Goal: Transaction & Acquisition: Book appointment/travel/reservation

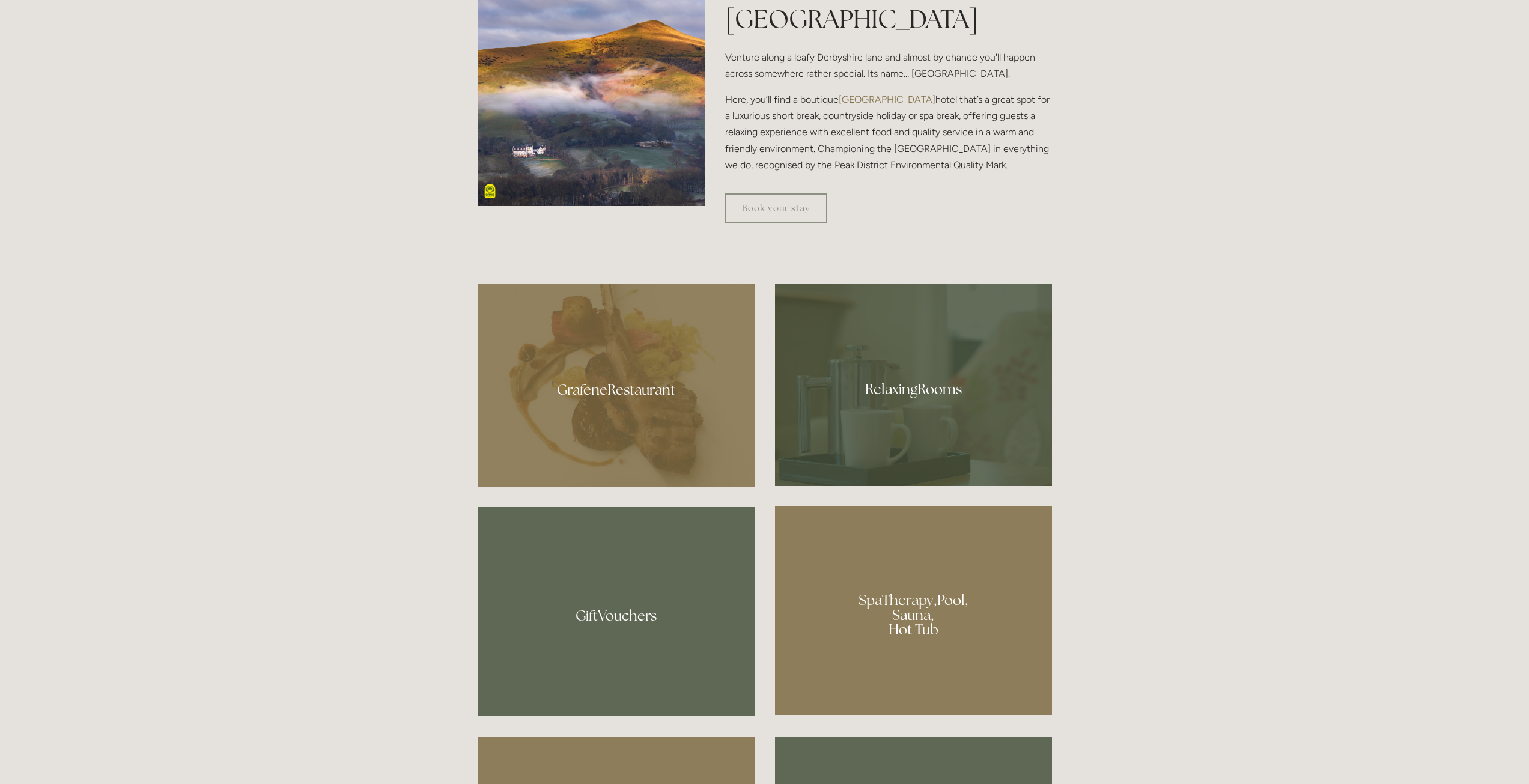
scroll to position [781, 0]
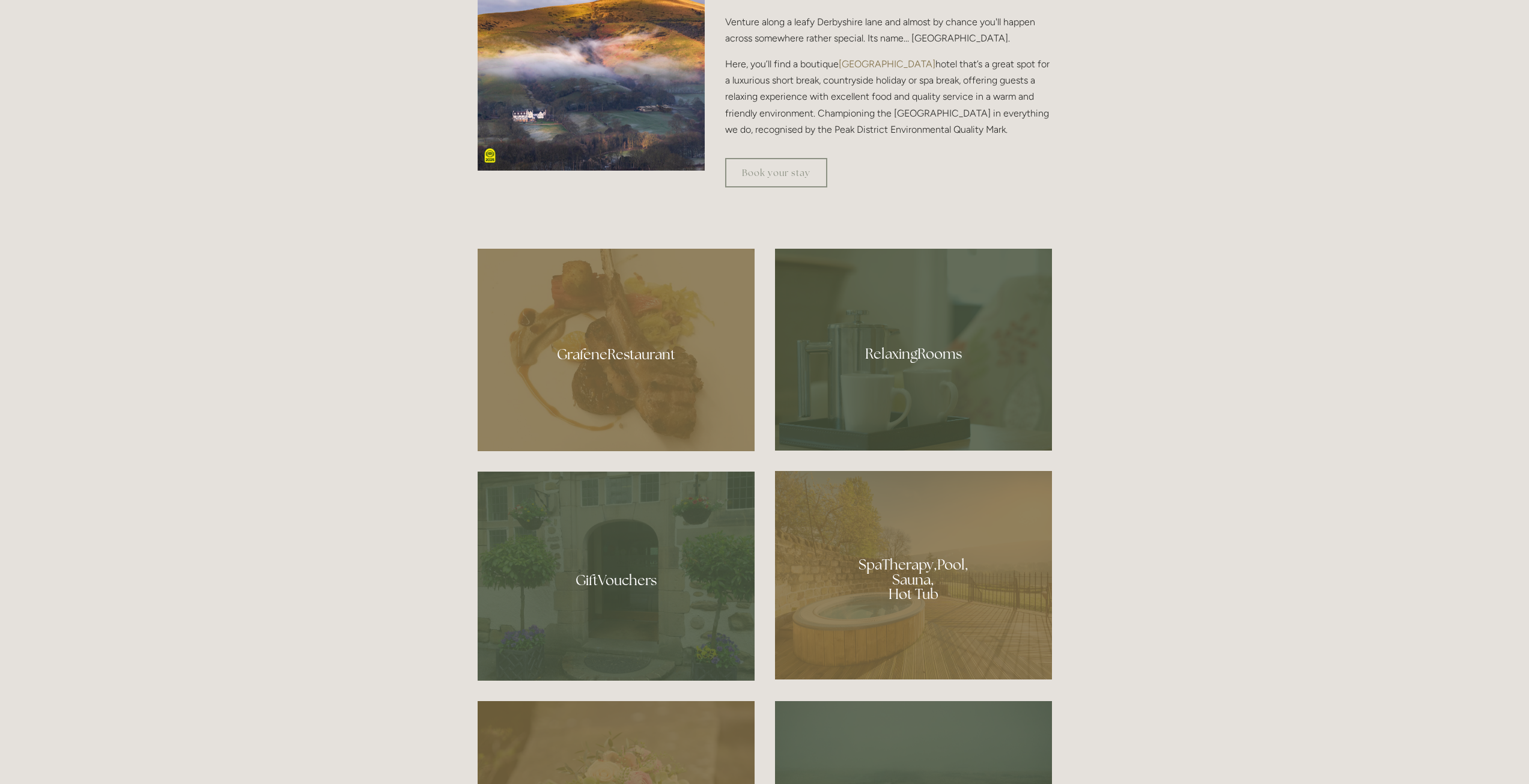
click at [942, 618] on div at bounding box center [913, 575] width 277 height 208
click at [857, 379] on div at bounding box center [913, 350] width 277 height 202
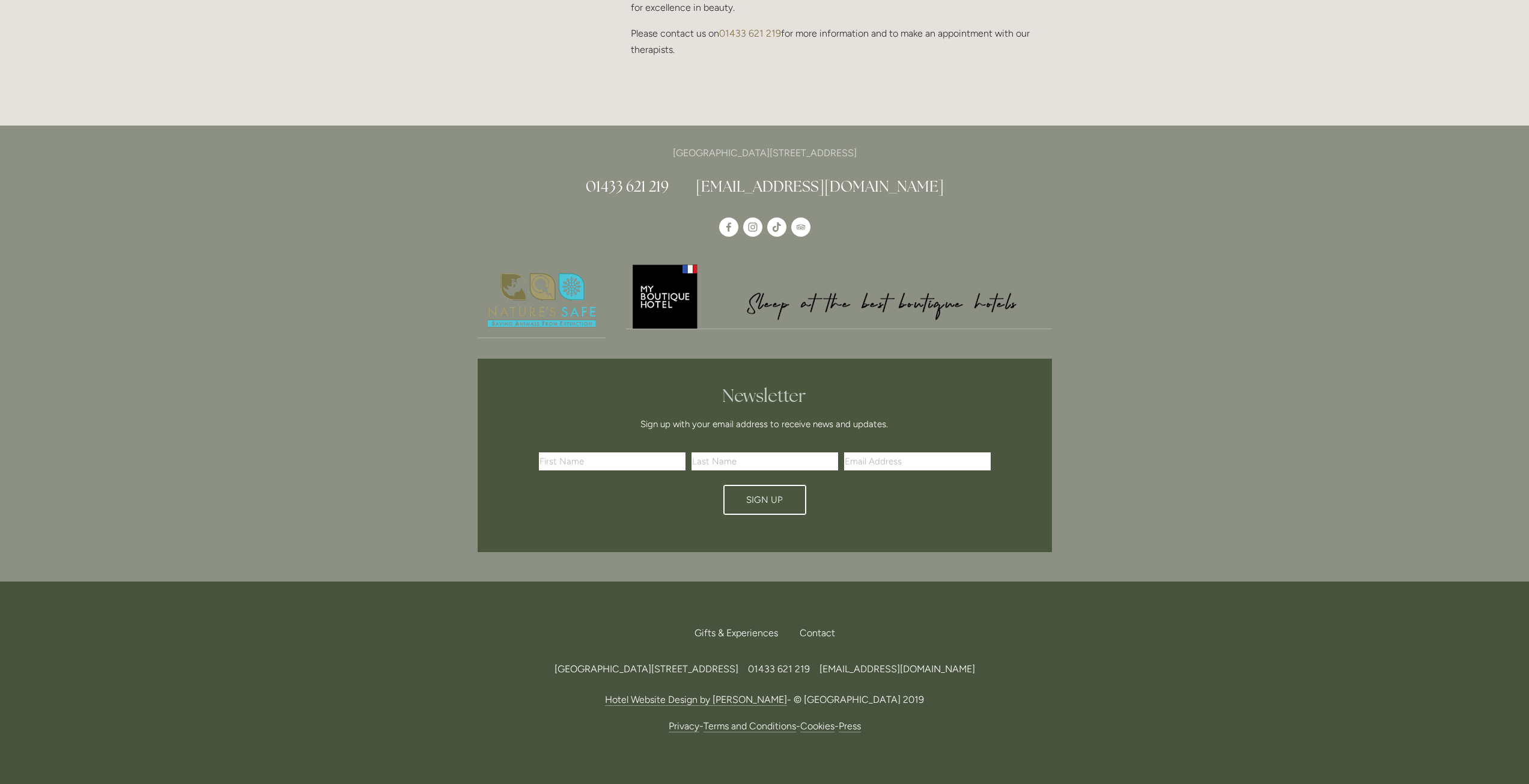
scroll to position [1315, 0]
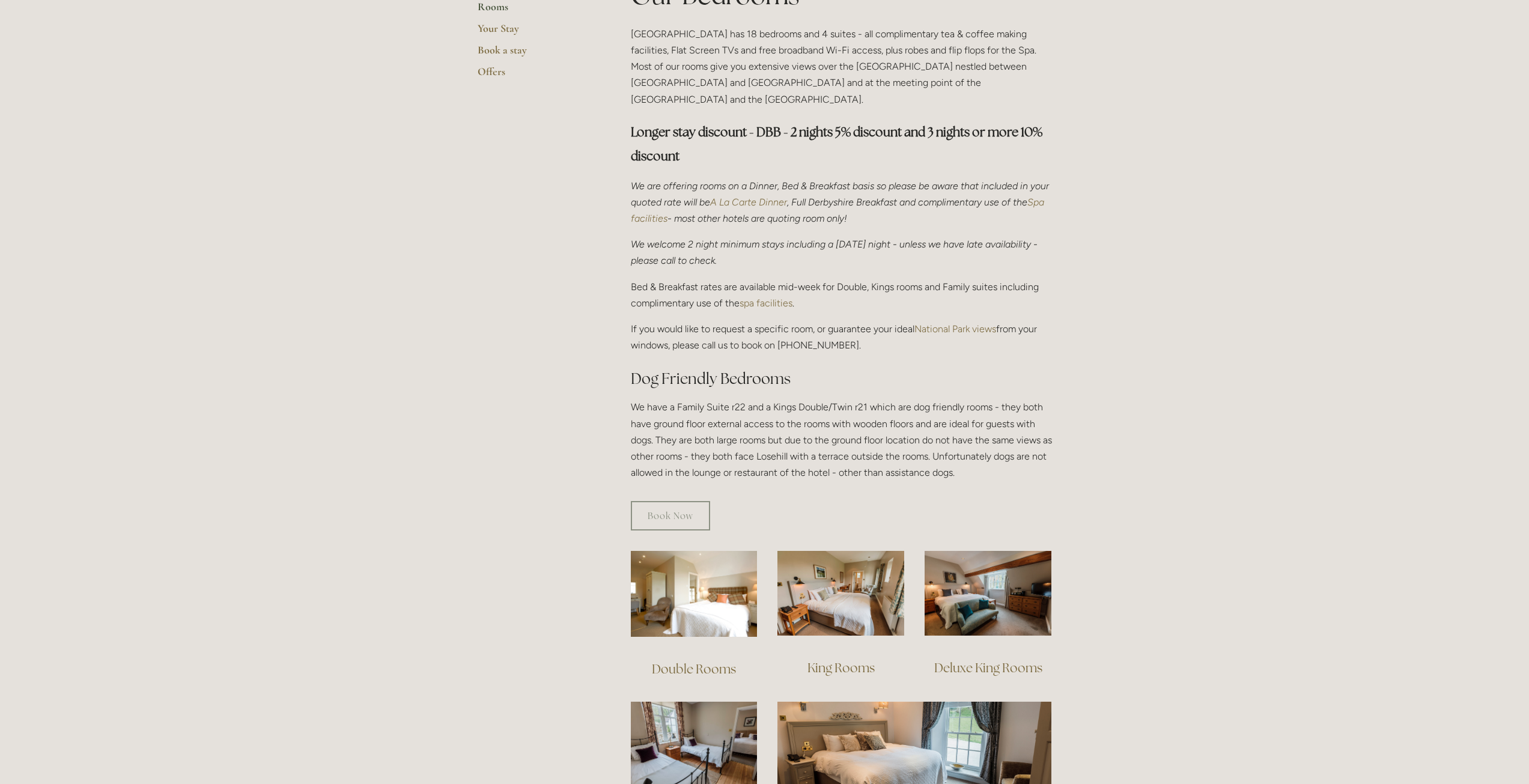
scroll to position [541, 0]
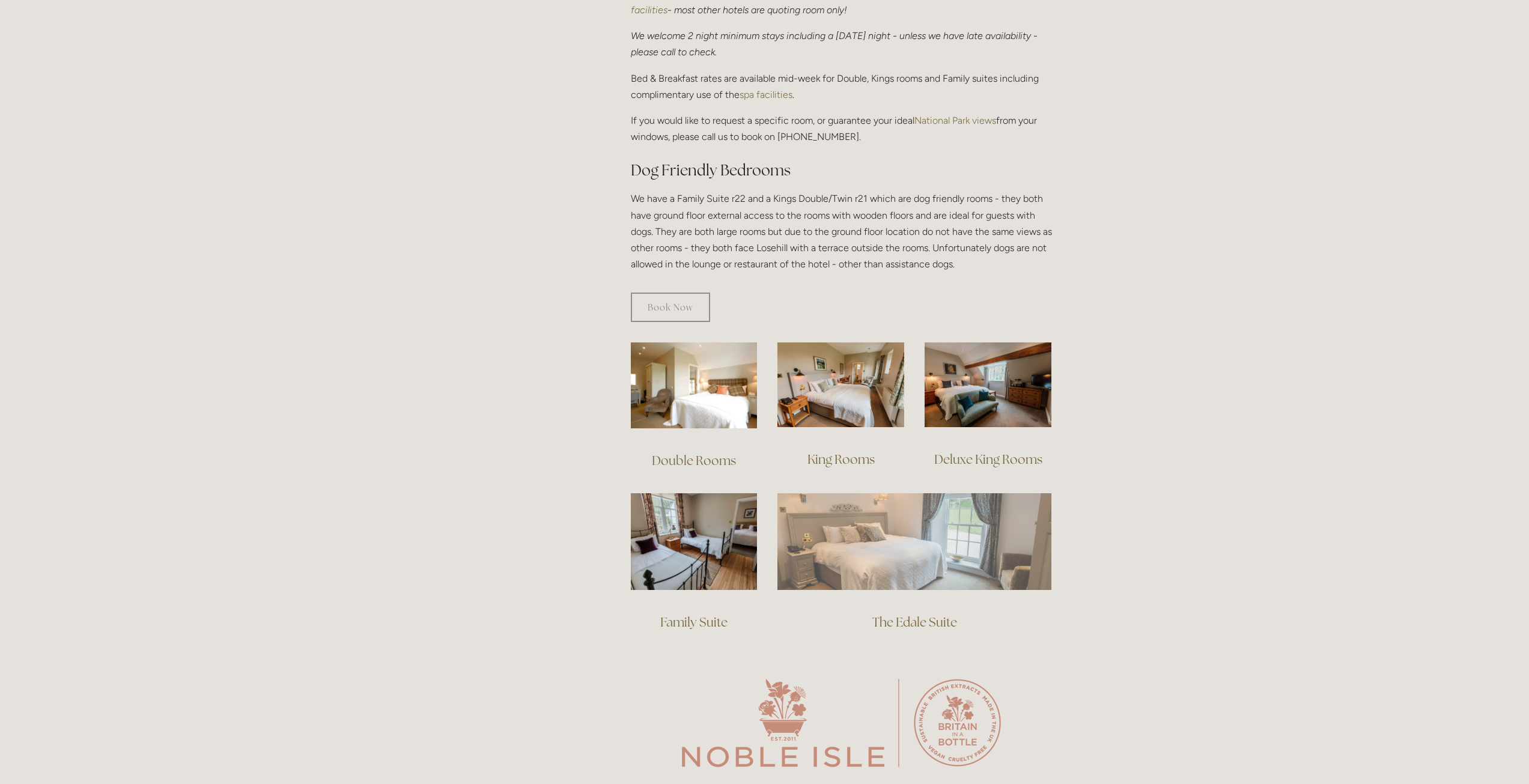
click at [959, 549] on img at bounding box center [914, 541] width 274 height 96
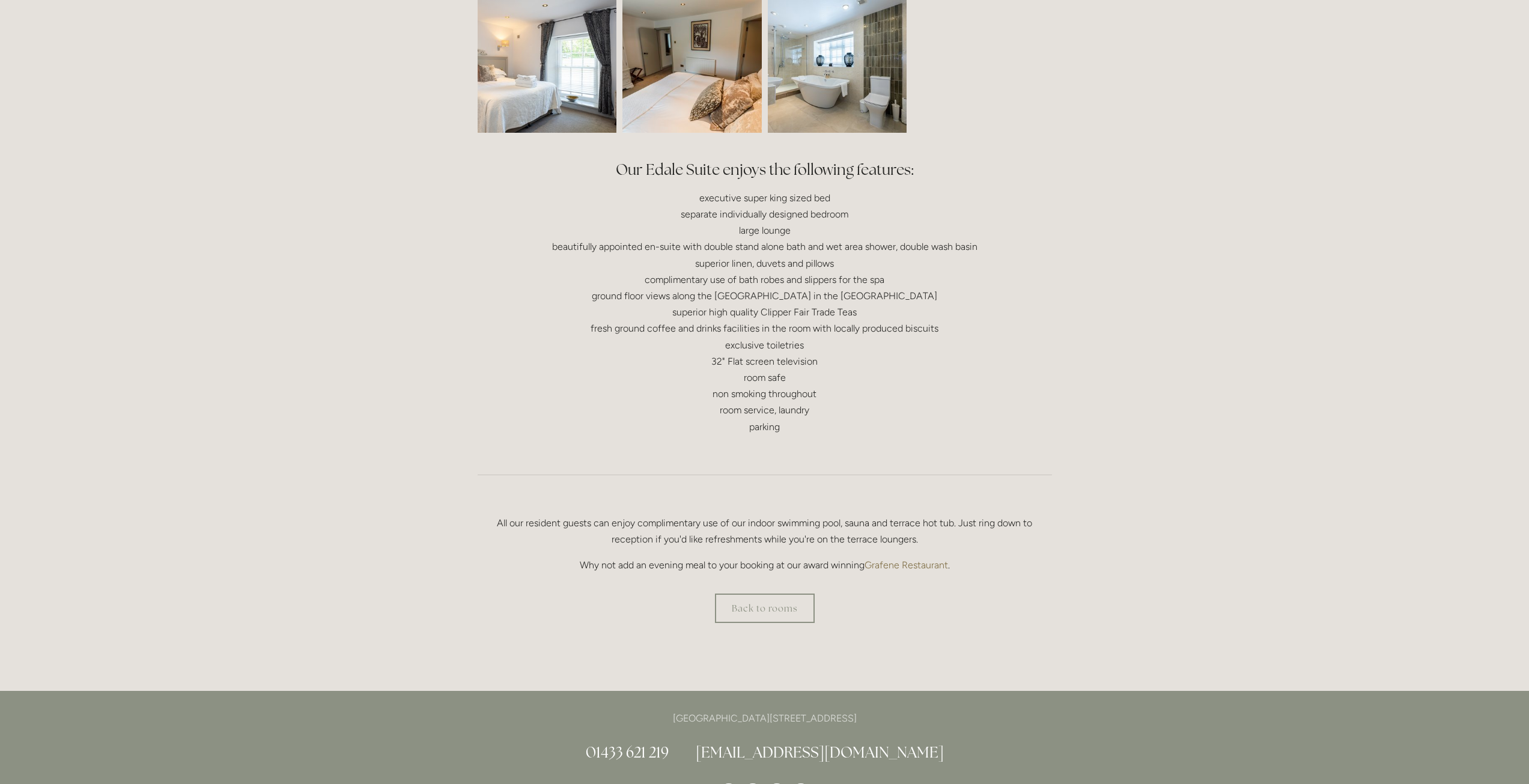
scroll to position [421, 0]
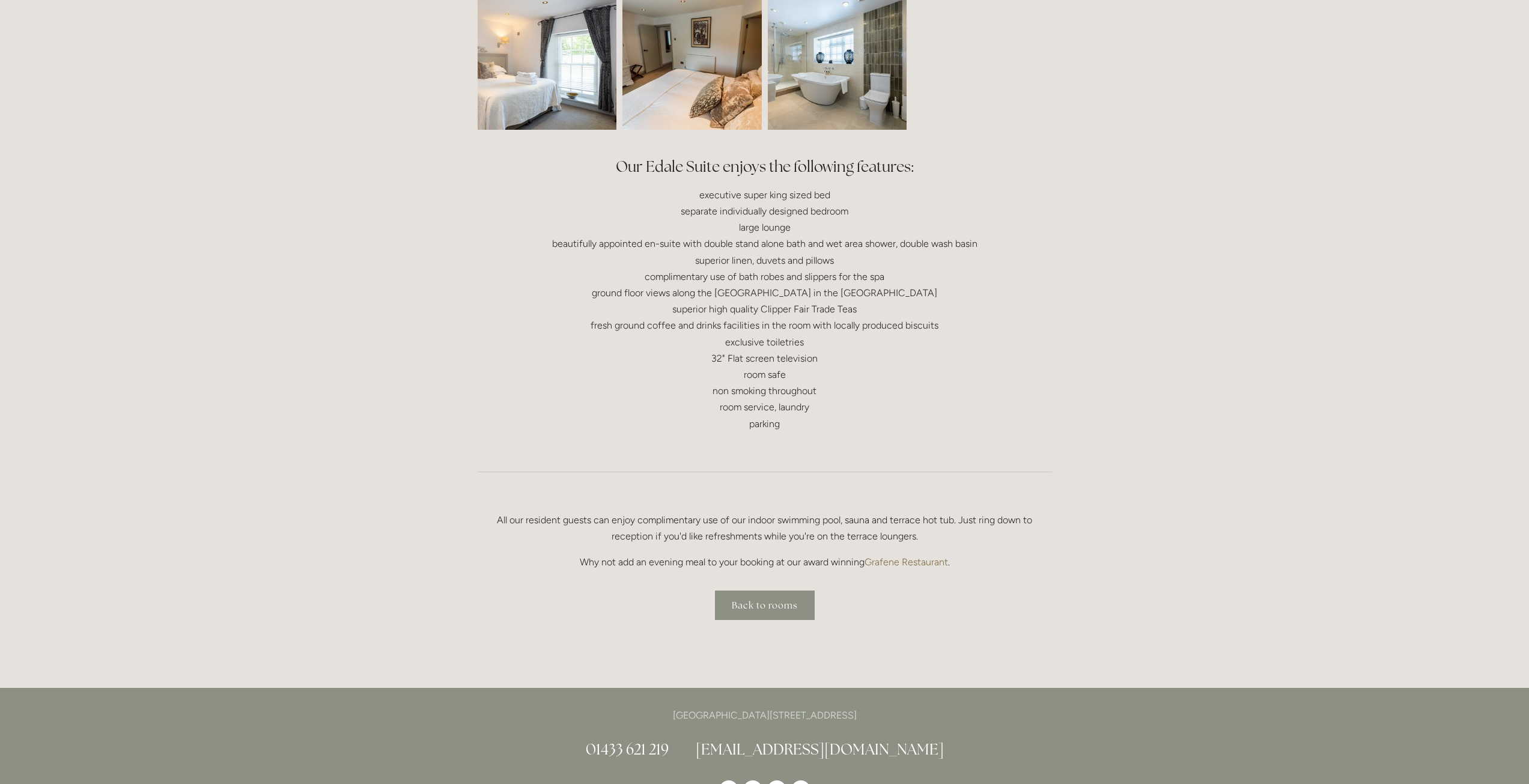
click at [746, 606] on link "Back to rooms" at bounding box center [765, 605] width 100 height 29
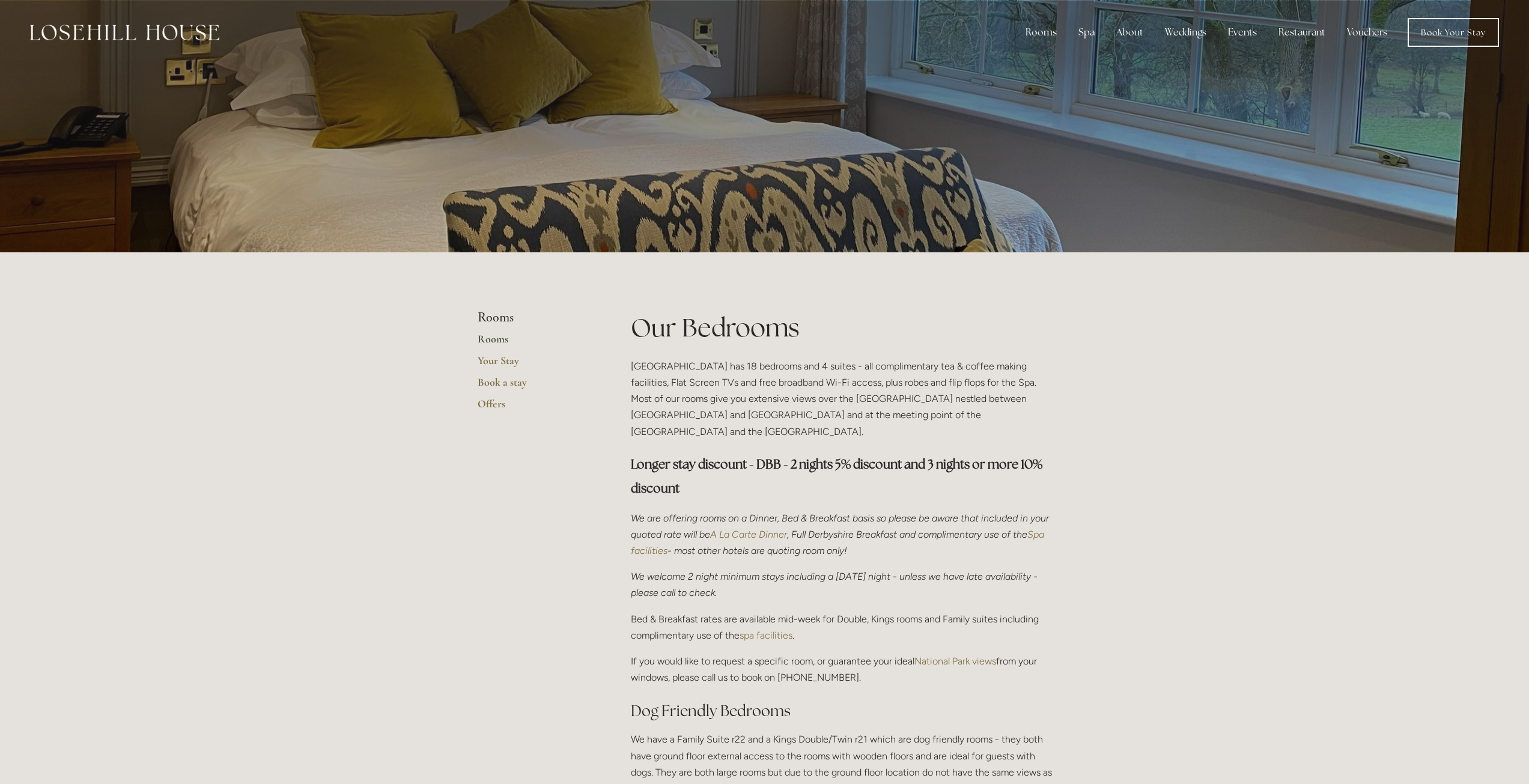
click at [493, 342] on link "Rooms" at bounding box center [535, 343] width 115 height 22
click at [494, 383] on link "Book a stay" at bounding box center [535, 386] width 115 height 22
